Goal: Obtain resource: Download file/media

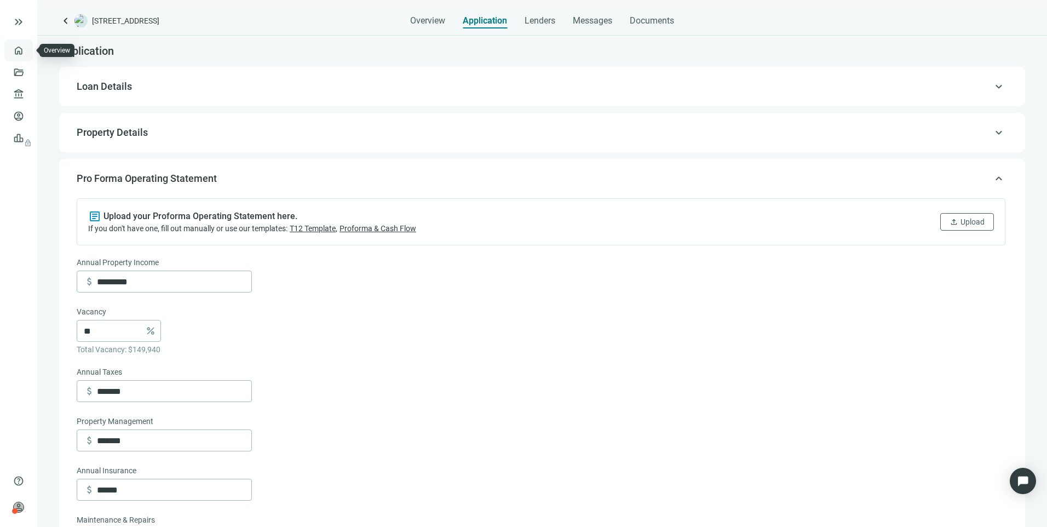
click at [27, 52] on link "Overview" at bounding box center [43, 50] width 32 height 9
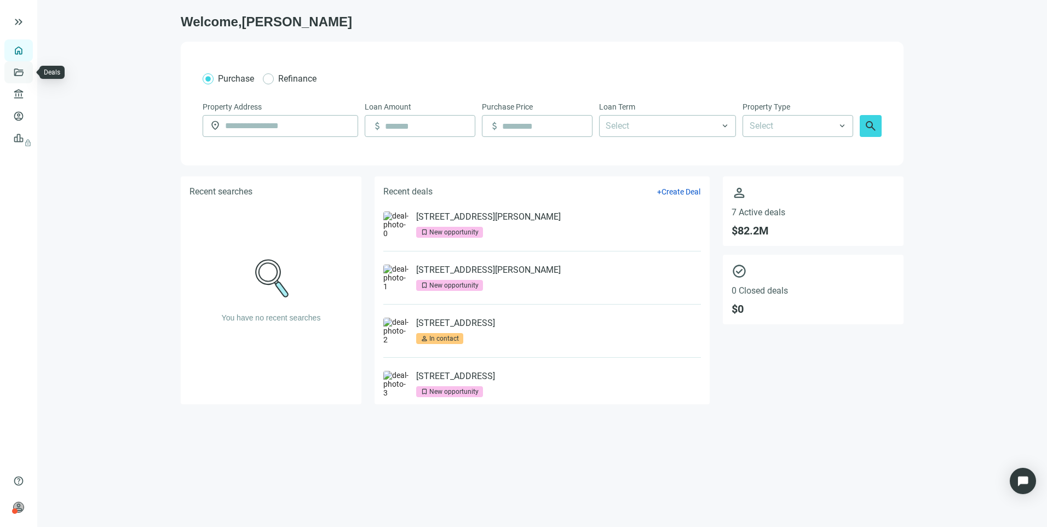
click at [27, 75] on link "Deals" at bounding box center [37, 72] width 20 height 9
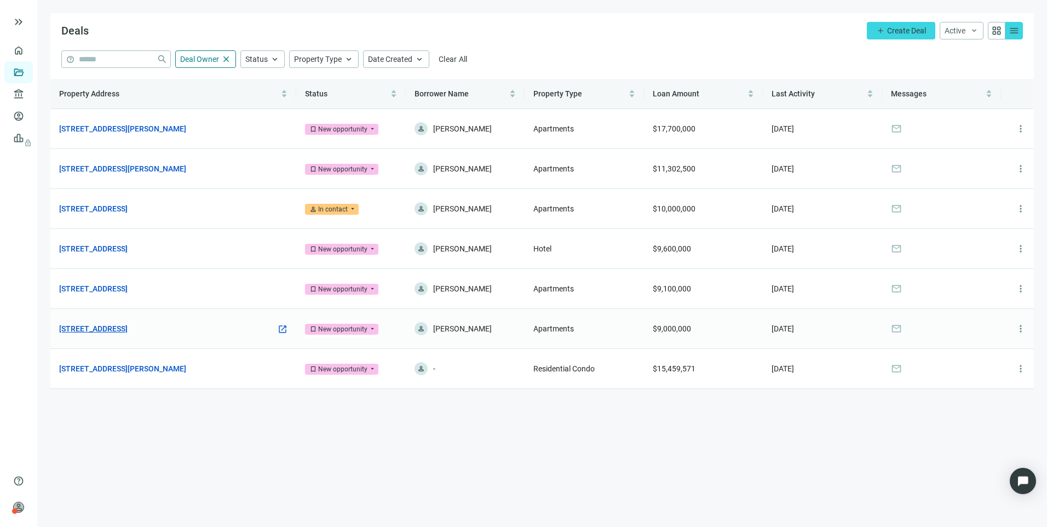
click at [128, 330] on link "[STREET_ADDRESS]" at bounding box center [93, 329] width 68 height 12
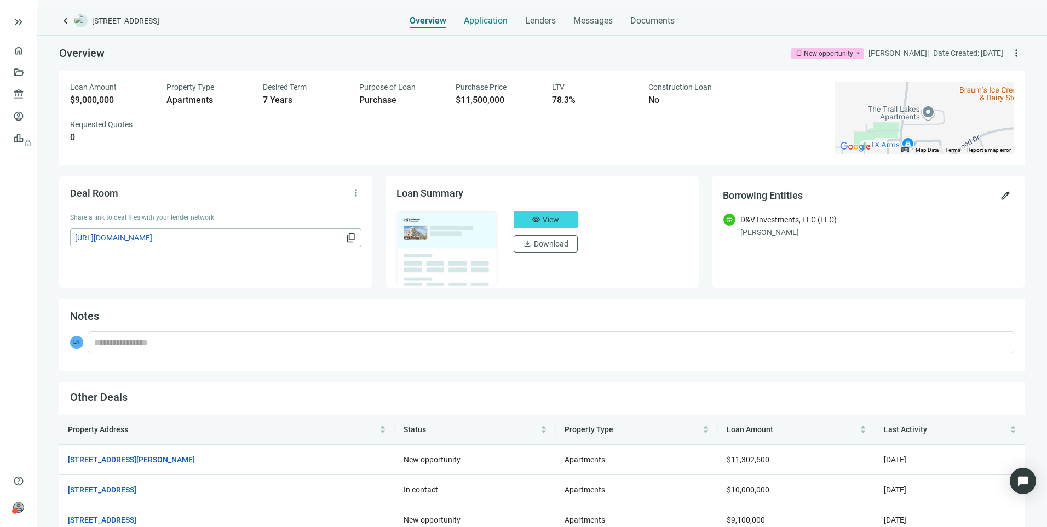
click at [491, 20] on span "Application" at bounding box center [486, 20] width 44 height 11
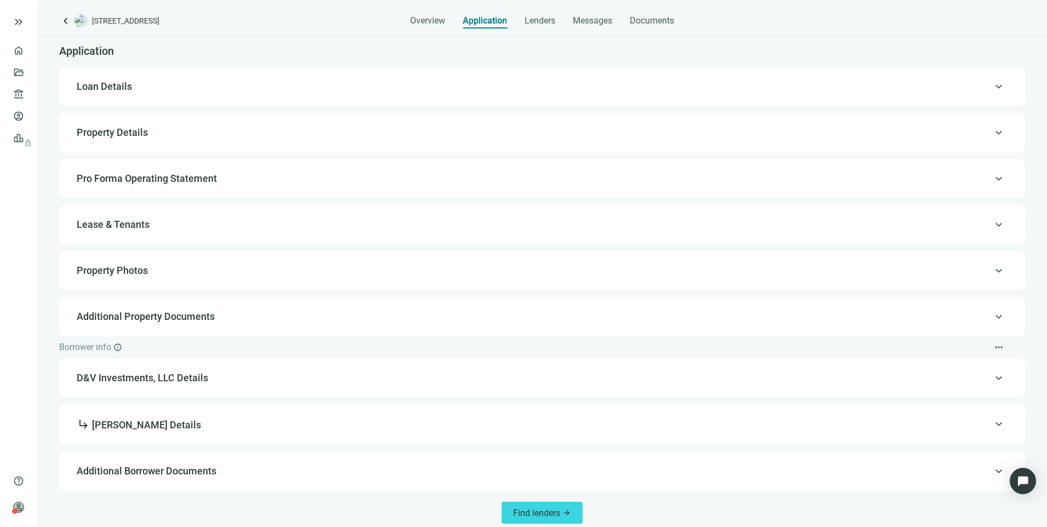
click at [95, 91] on span "Loan Details" at bounding box center [104, 87] width 55 height 12
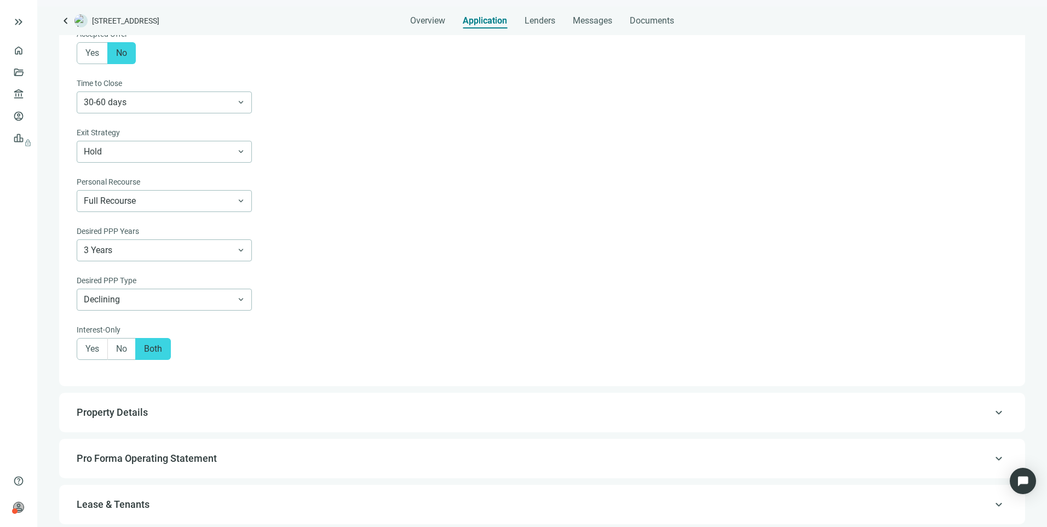
scroll to position [510, 0]
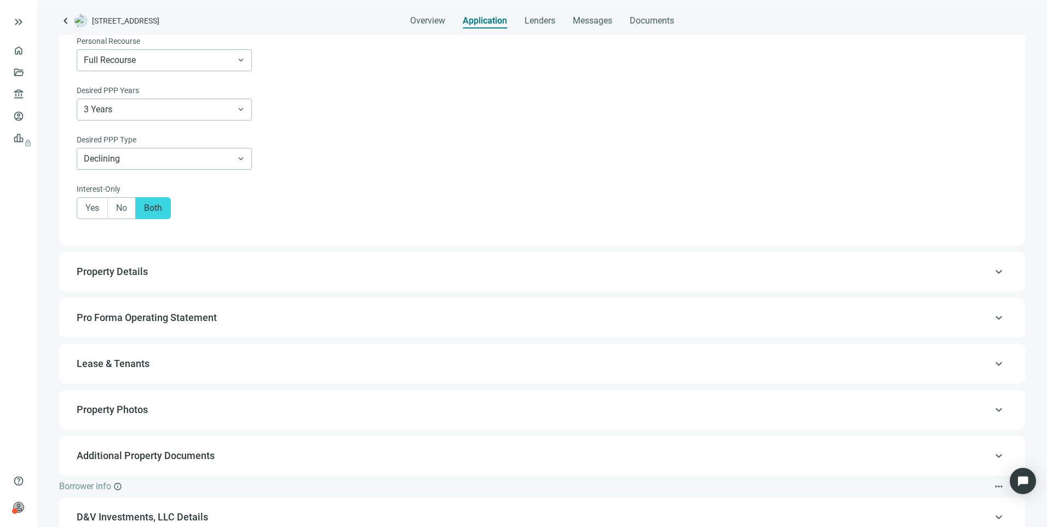
click at [127, 331] on div "keyboard_arrow_up Pro Forma Operating Statement" at bounding box center [542, 317] width 944 height 26
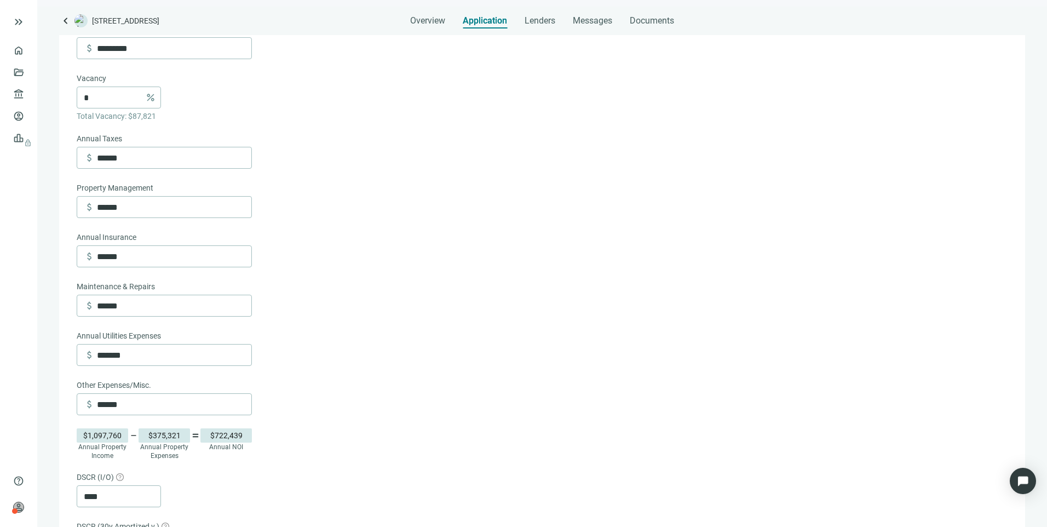
scroll to position [111, 0]
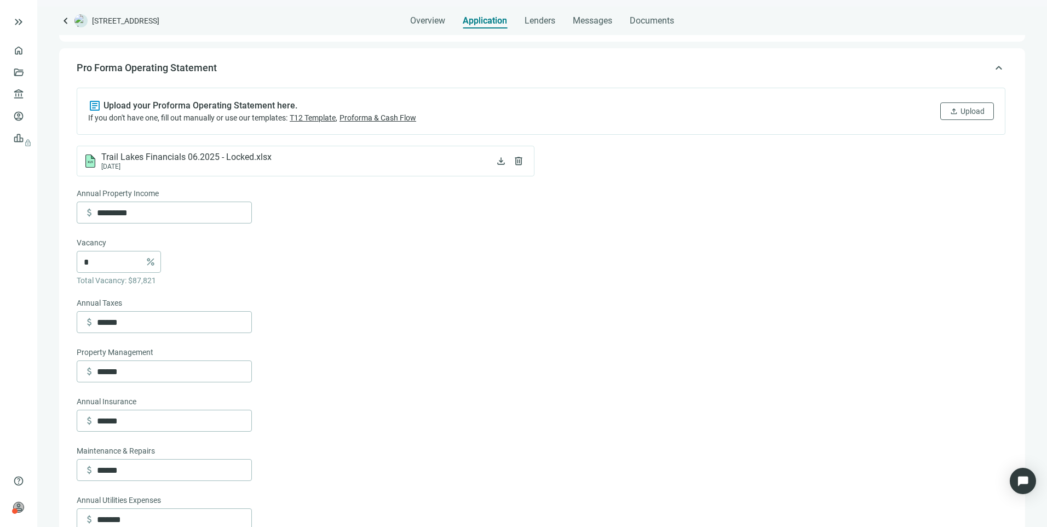
click at [486, 303] on form "Annual Property Income attach_money ********* Vacancy * percent Total Vacancy: …" at bounding box center [541, 478] width 929 height 583
click at [439, 25] on span "Overview" at bounding box center [427, 20] width 35 height 11
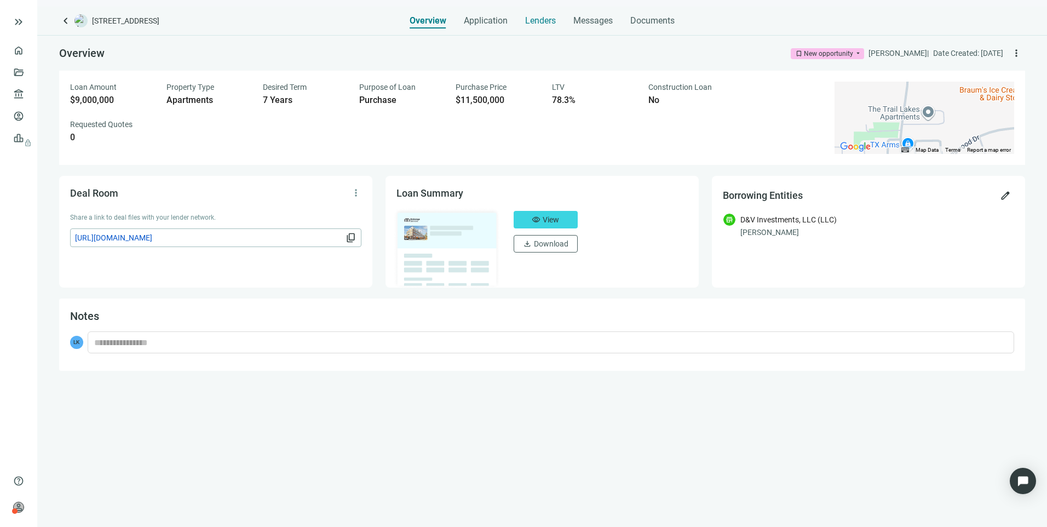
click at [542, 16] on span "Lenders" at bounding box center [540, 20] width 31 height 11
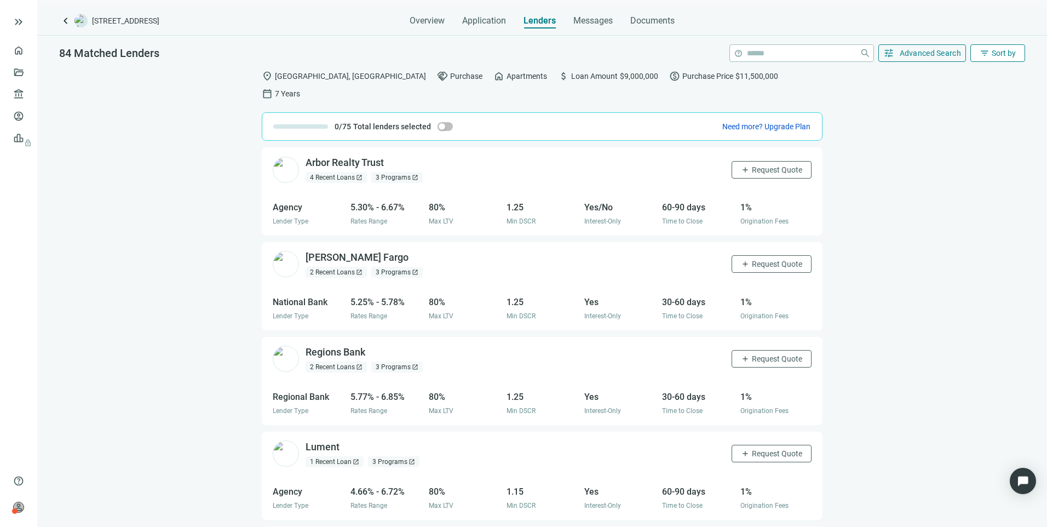
click at [1002, 51] on span "Sort by" at bounding box center [1004, 53] width 24 height 9
click at [886, 102] on div "location_on [GEOGRAPHIC_DATA], [GEOGRAPHIC_DATA] handshake Purchase home Apartm…" at bounding box center [542, 304] width 1010 height 480
click at [1000, 49] on span "Sort by" at bounding box center [1004, 53] width 24 height 9
click at [934, 56] on span "Advanced Search" at bounding box center [931, 53] width 62 height 9
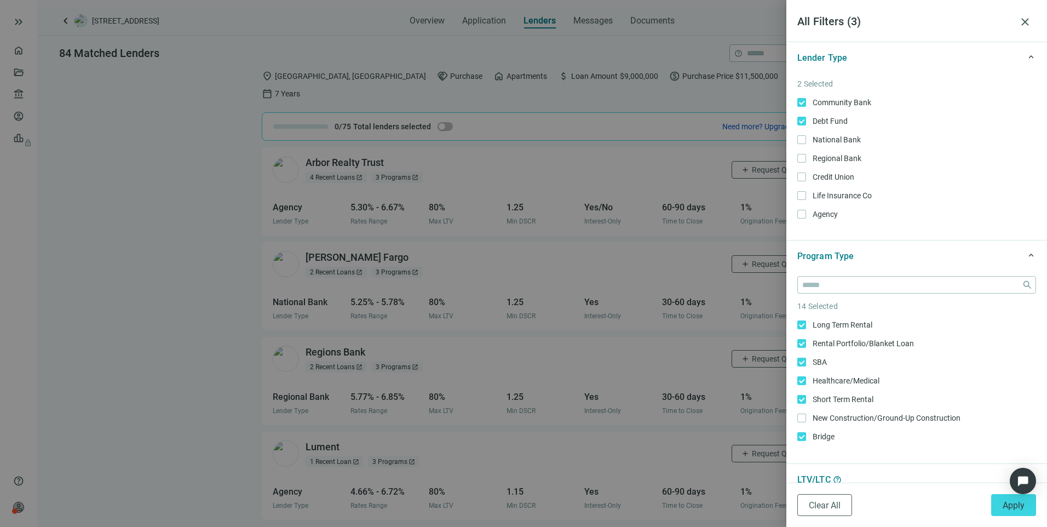
click at [56, 186] on div at bounding box center [523, 263] width 1047 height 527
click at [1020, 18] on span "close" at bounding box center [1025, 21] width 13 height 13
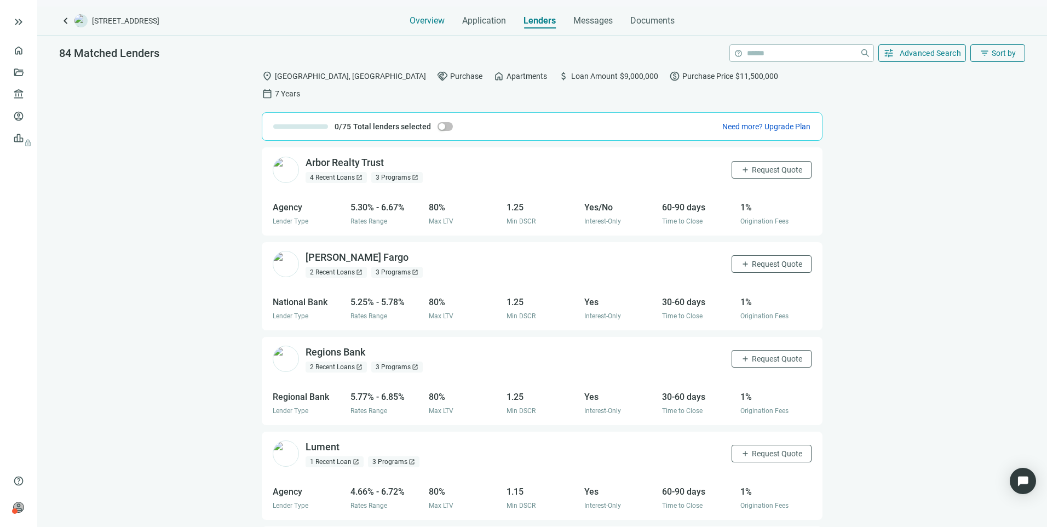
click at [425, 24] on span "Overview" at bounding box center [427, 20] width 35 height 11
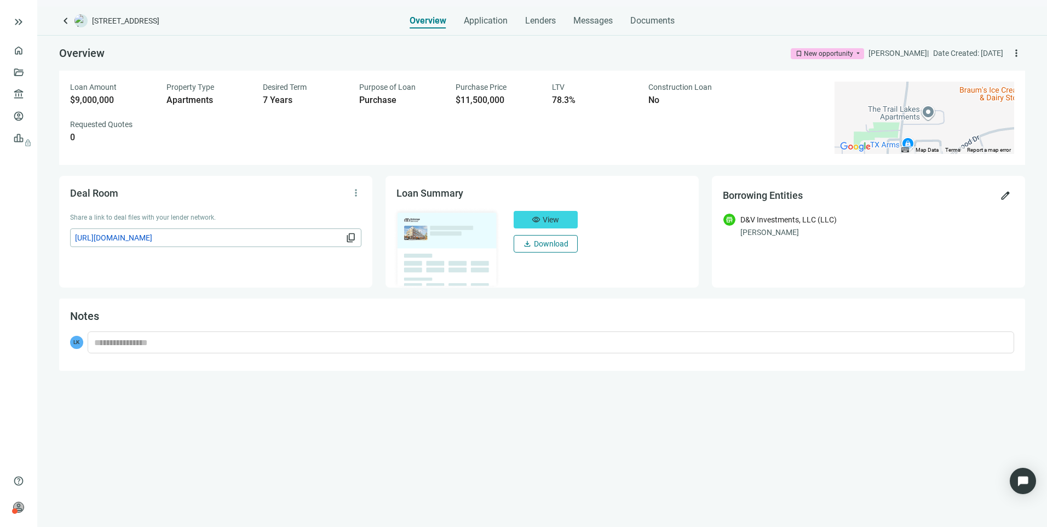
click at [548, 246] on span "Download" at bounding box center [551, 243] width 35 height 9
click at [540, 249] on button "download Download" at bounding box center [546, 244] width 64 height 18
click at [743, 49] on div "Overview bookmark New opportunity arrow_drop_down [PERSON_NAME] | Date Created:…" at bounding box center [542, 53] width 966 height 35
